Goal: Information Seeking & Learning: Find specific fact

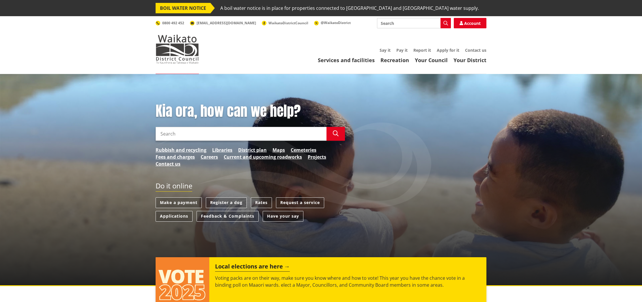
click at [218, 132] on input "Search" at bounding box center [241, 134] width 171 height 14
type input "[STREET_ADDRESS] whatawhata"
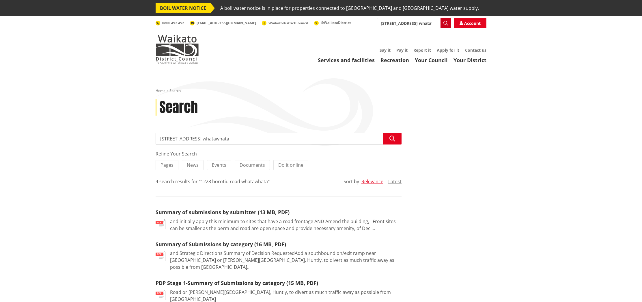
click at [444, 25] on icon "button" at bounding box center [445, 23] width 5 height 5
click at [268, 23] on span "WaikatoDistrictCouncil" at bounding box center [288, 22] width 40 height 5
